Goal: Task Accomplishment & Management: Manage account settings

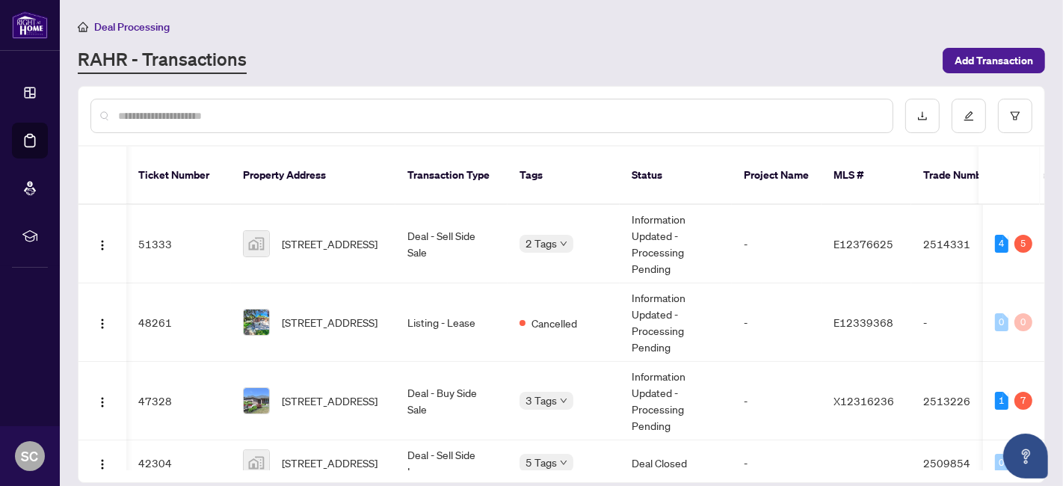
scroll to position [0, 382]
click at [322, 235] on span "[STREET_ADDRESS]" at bounding box center [330, 243] width 96 height 16
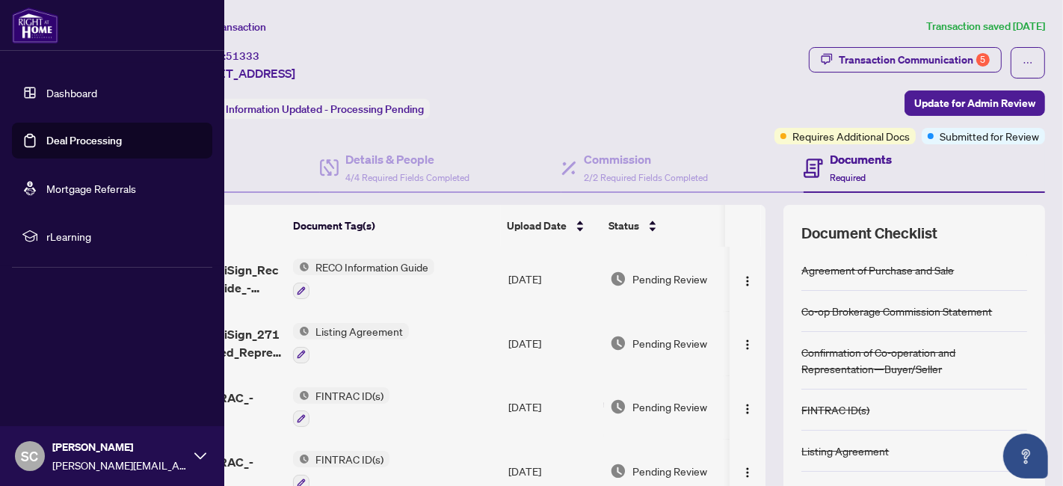
click at [46, 140] on link "Deal Processing" at bounding box center [84, 140] width 76 height 13
